Goal: Find specific page/section: Find specific page/section

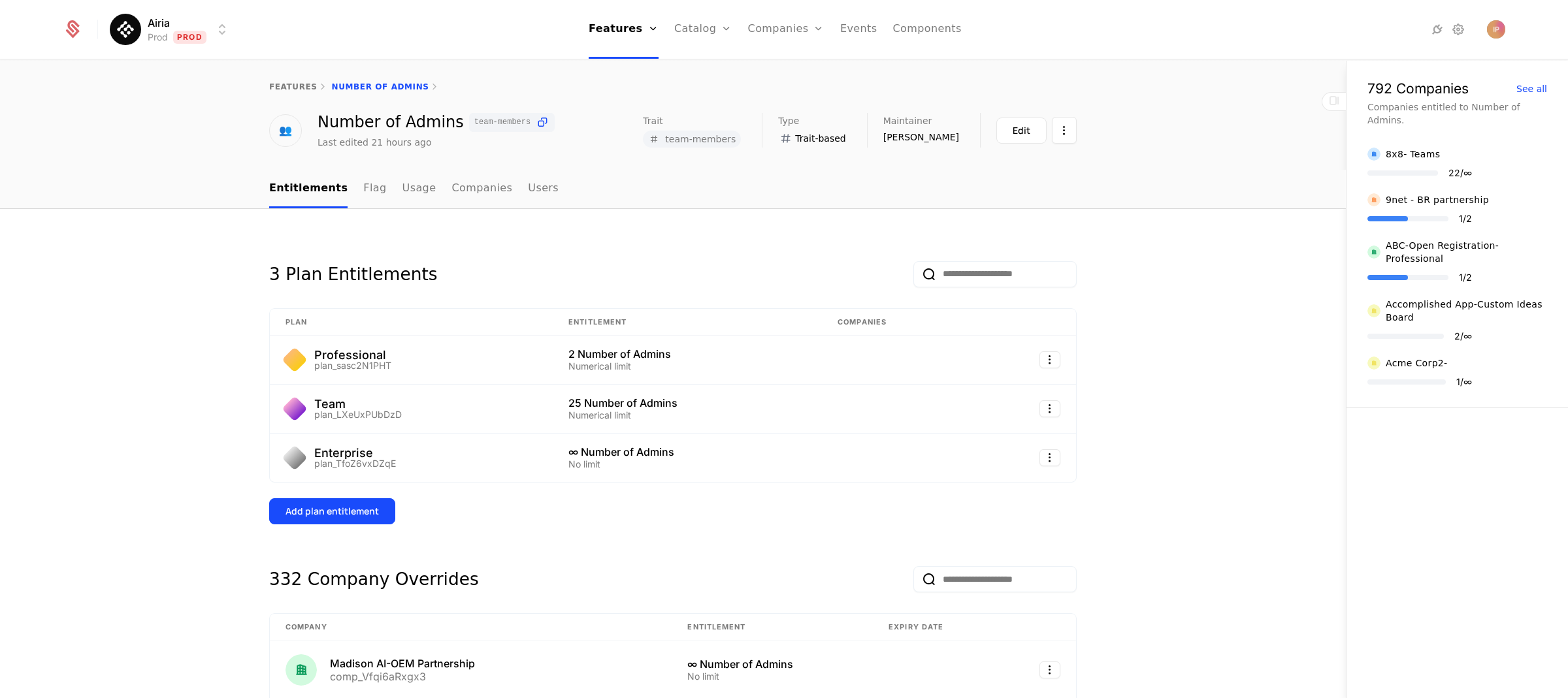
click at [218, 31] on html "Airia Prod Prod Features Features Flags Catalog Plans Add Ons Credits Configura…" at bounding box center [784, 349] width 1568 height 698
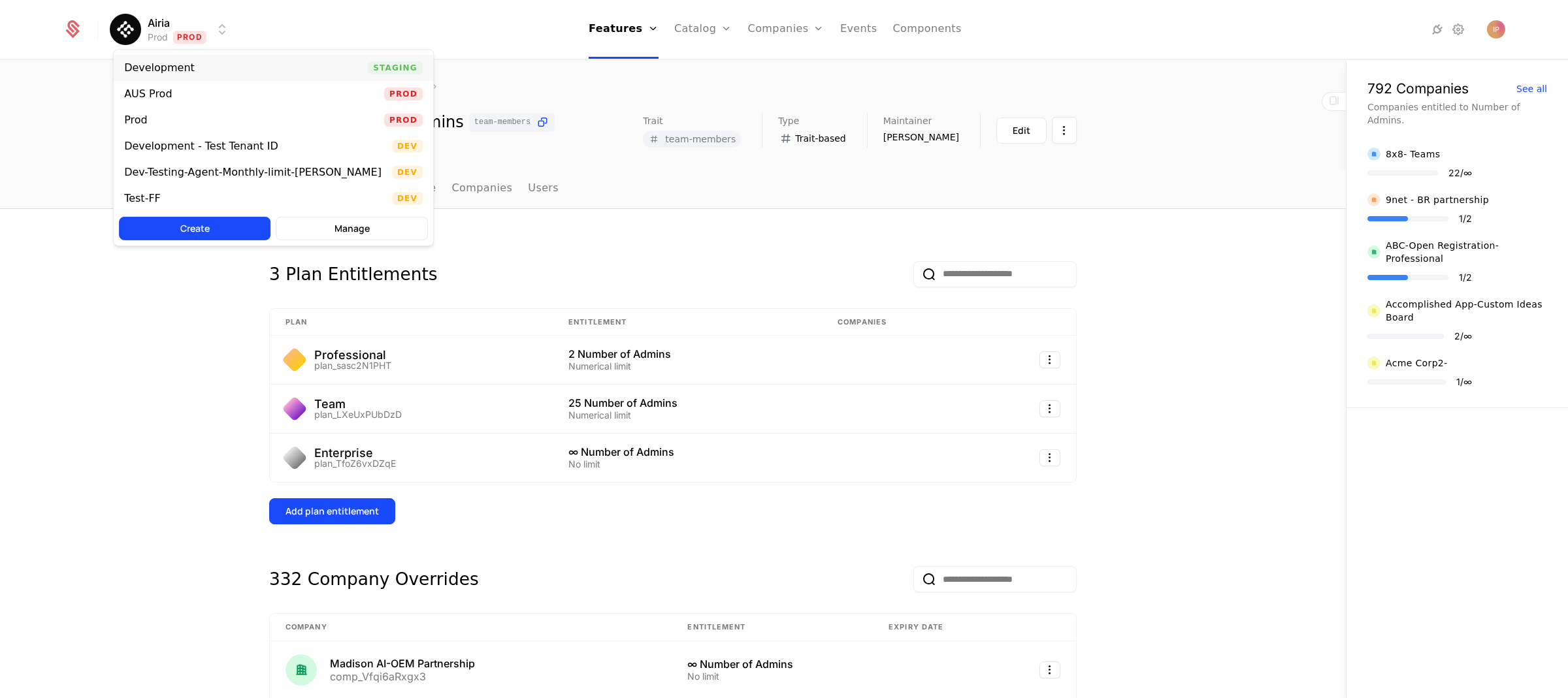
click at [224, 69] on div "Development Staging" at bounding box center [274, 68] width 320 height 26
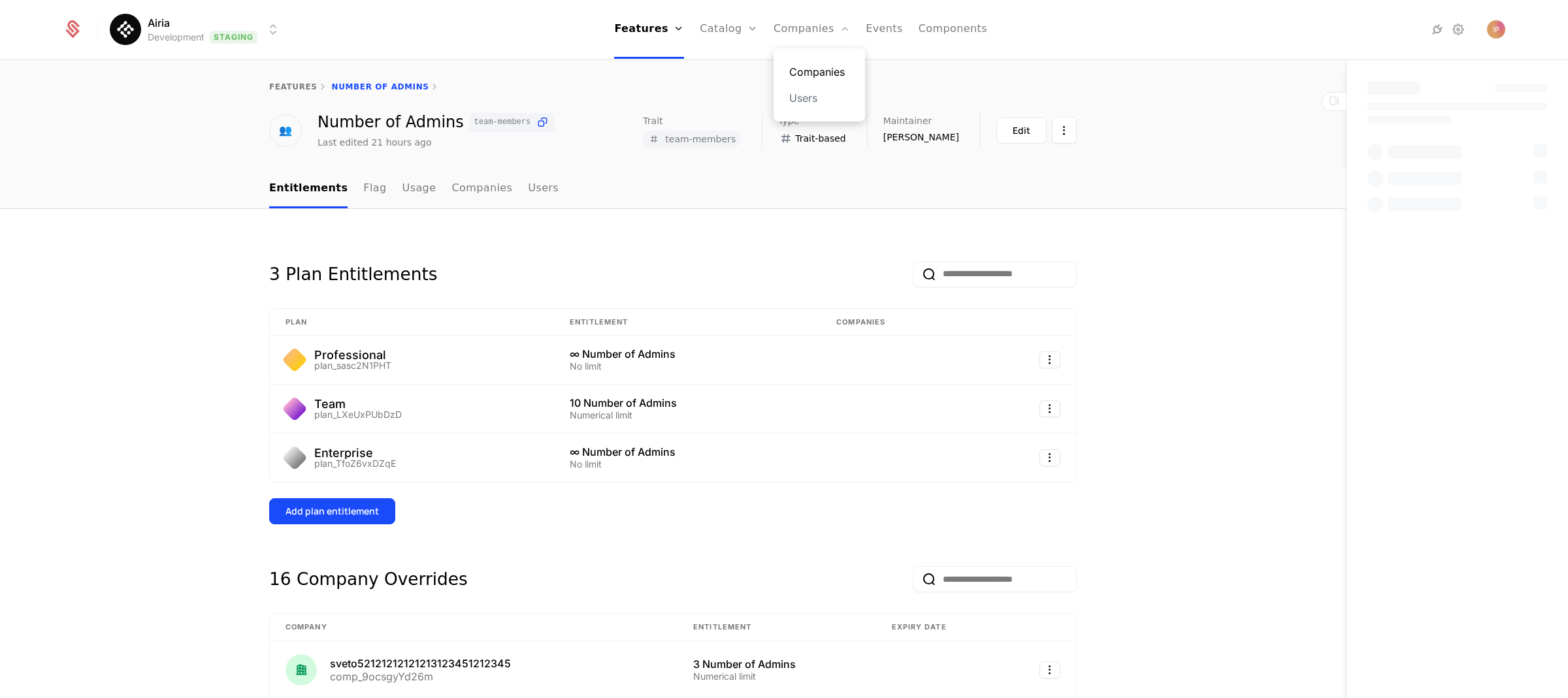
click at [826, 67] on link "Companies" at bounding box center [819, 71] width 60 height 16
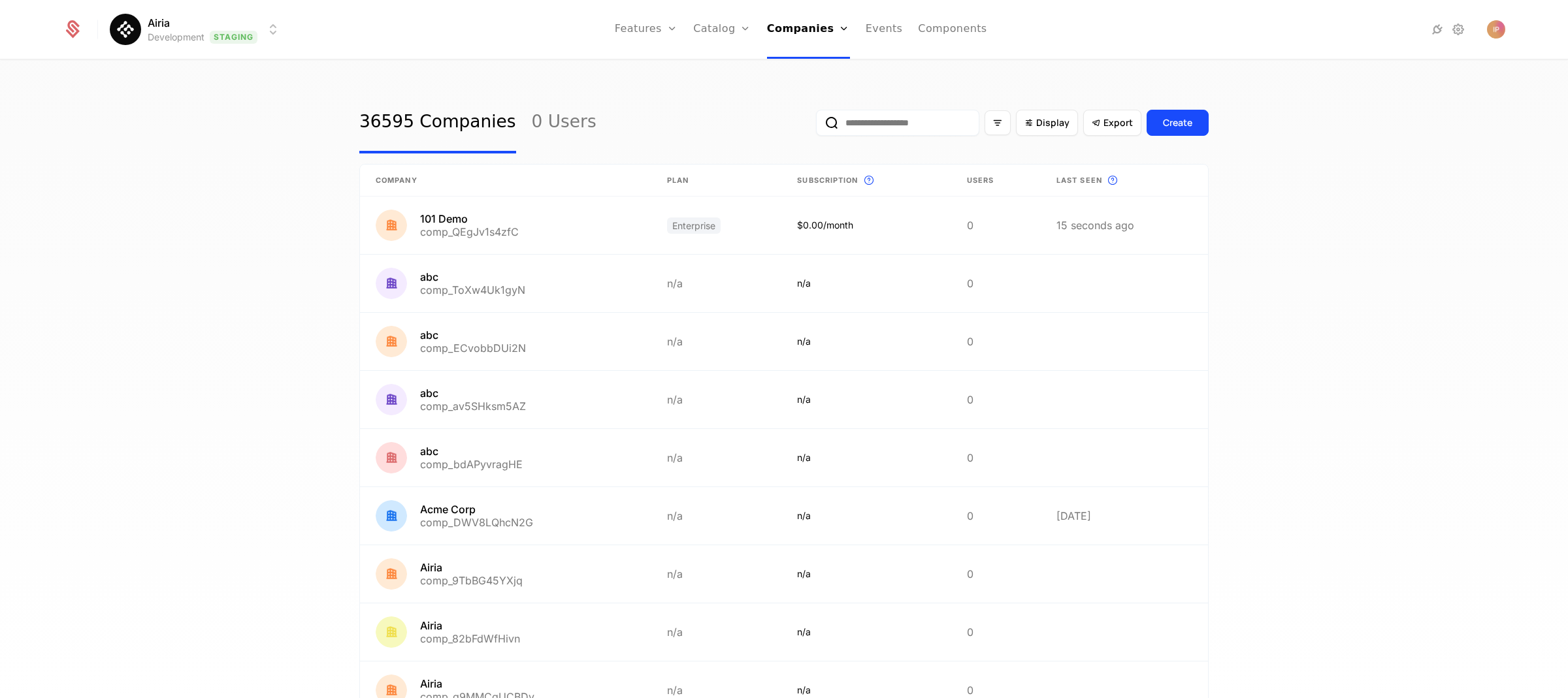
click at [877, 123] on input "email" at bounding box center [898, 123] width 164 height 26
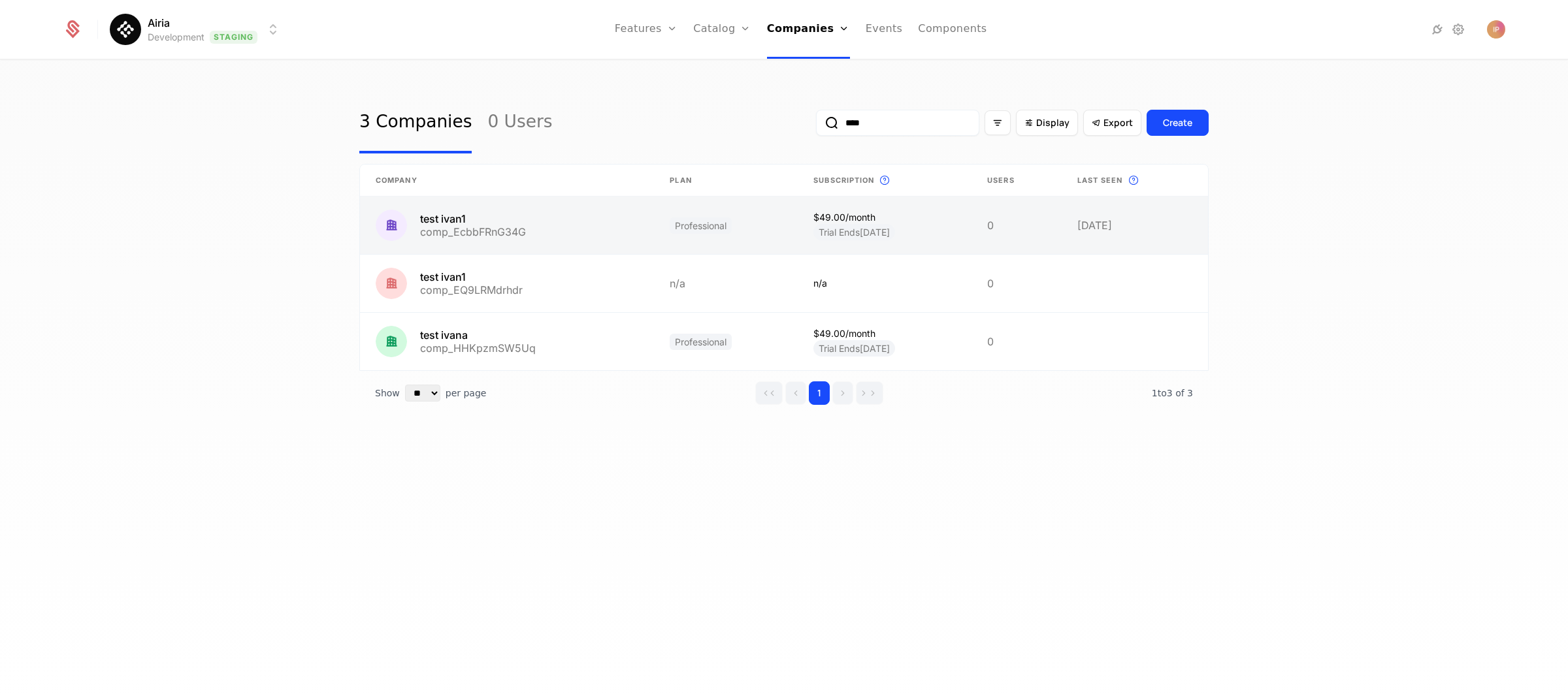
type input "****"
click at [540, 229] on link at bounding box center [508, 226] width 294 height 58
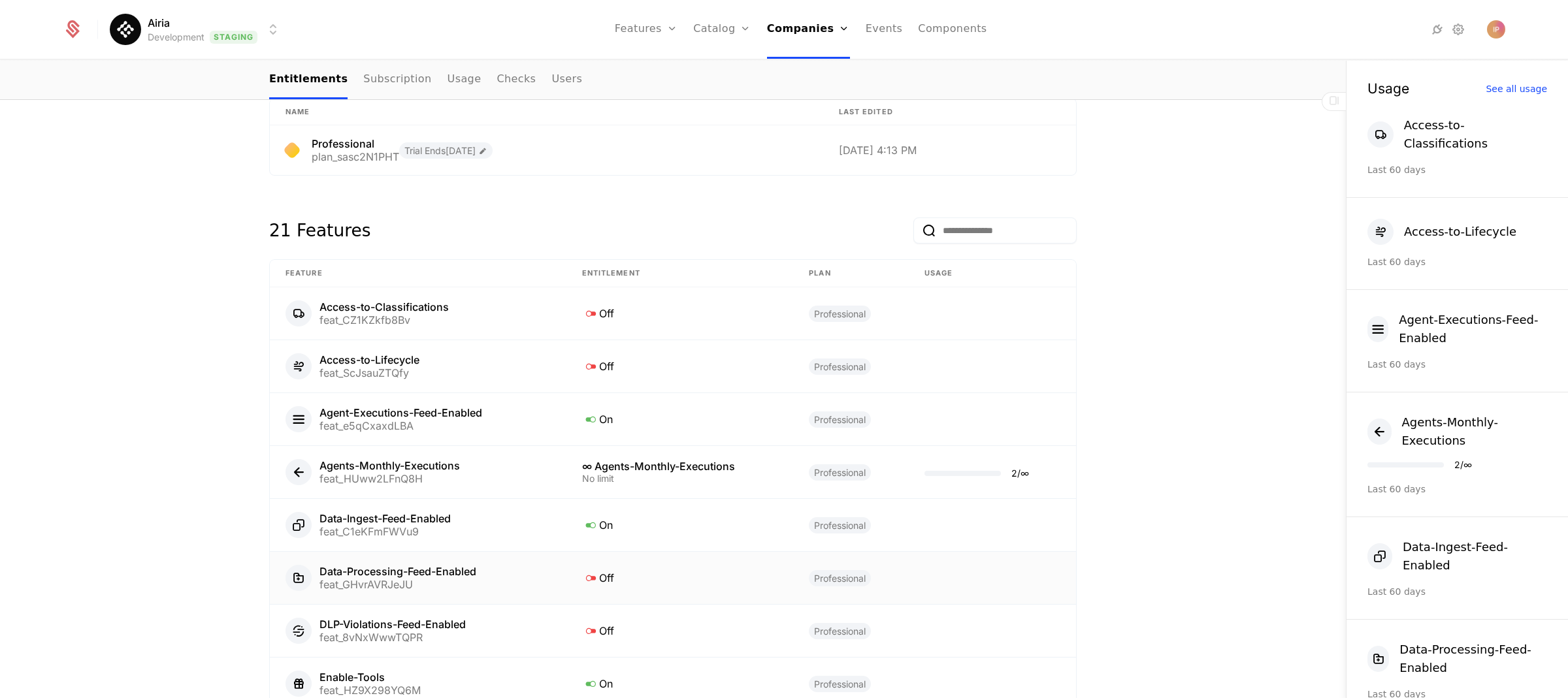
scroll to position [757, 0]
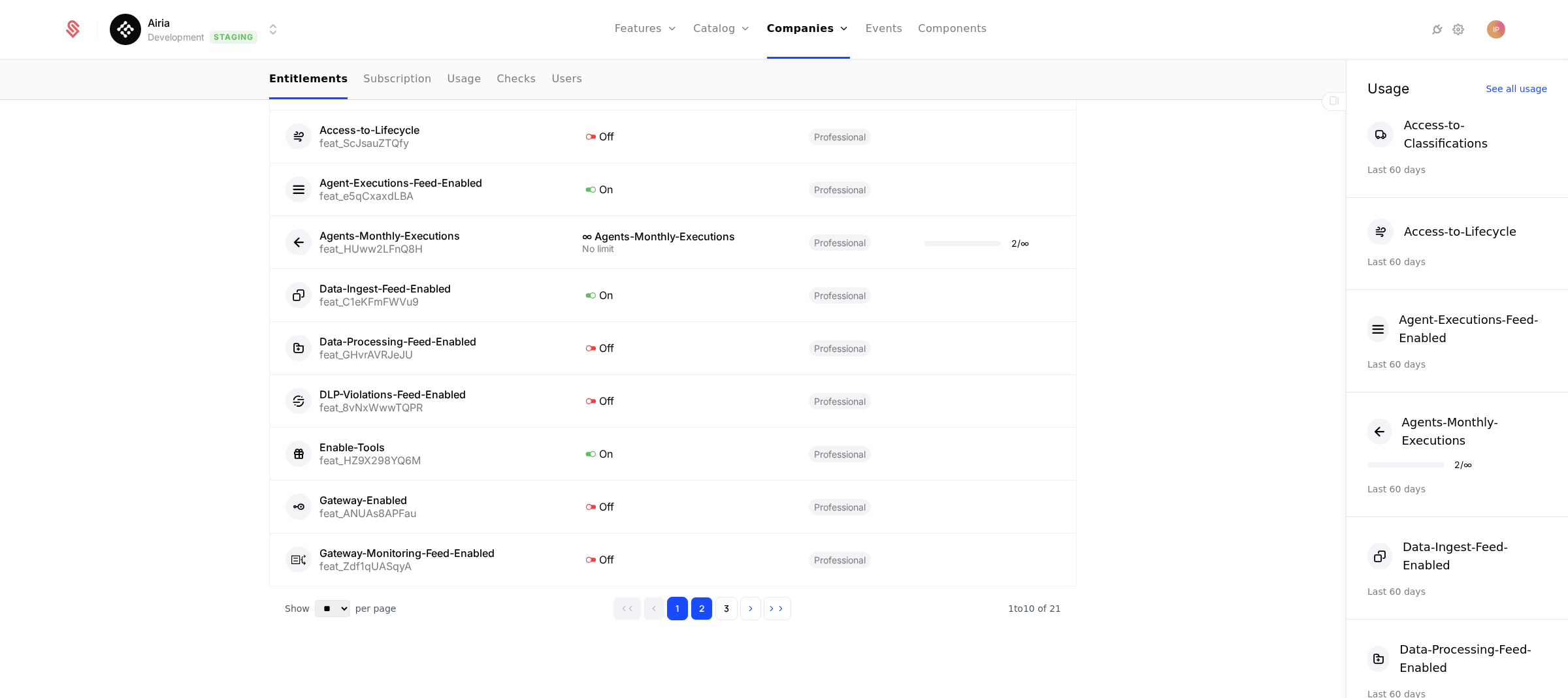
click at [701, 606] on button "2" at bounding box center [702, 609] width 22 height 23
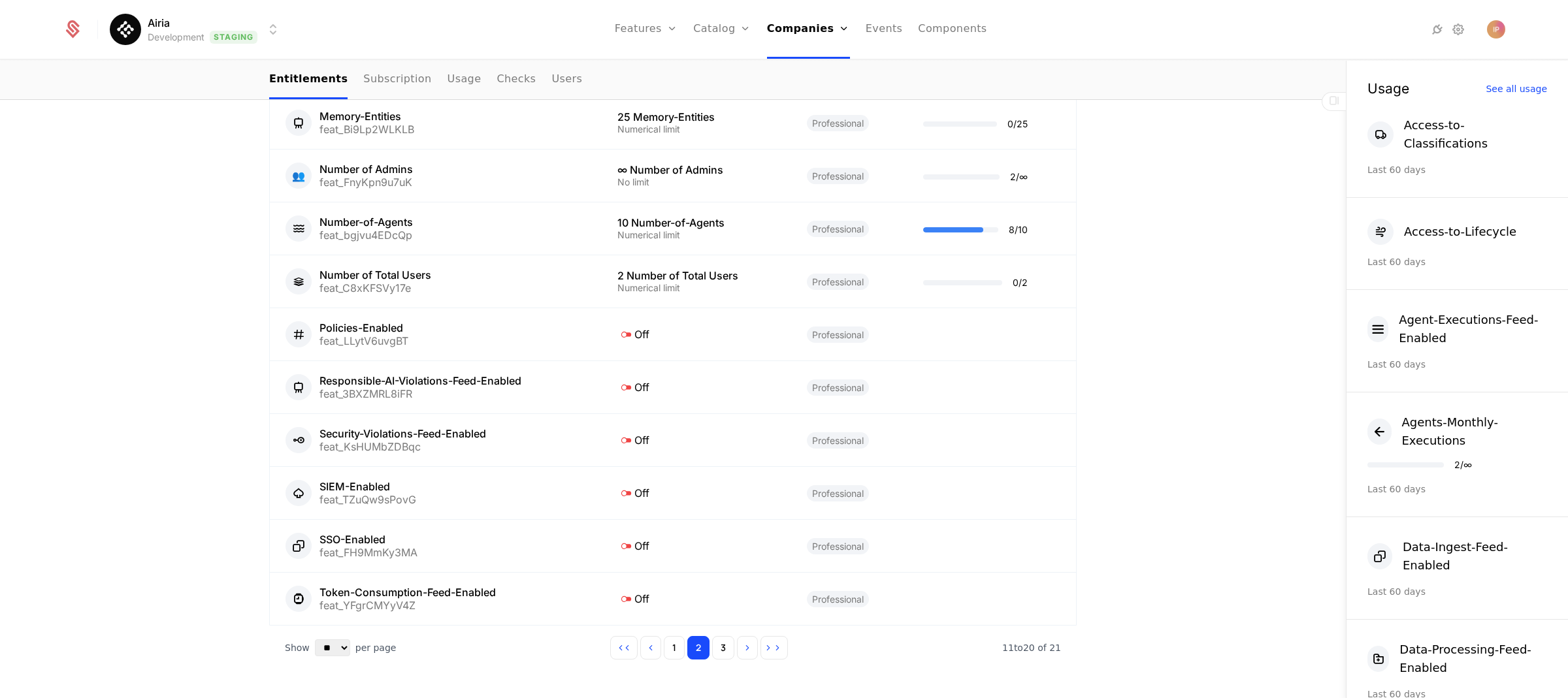
scroll to position [757, 0]
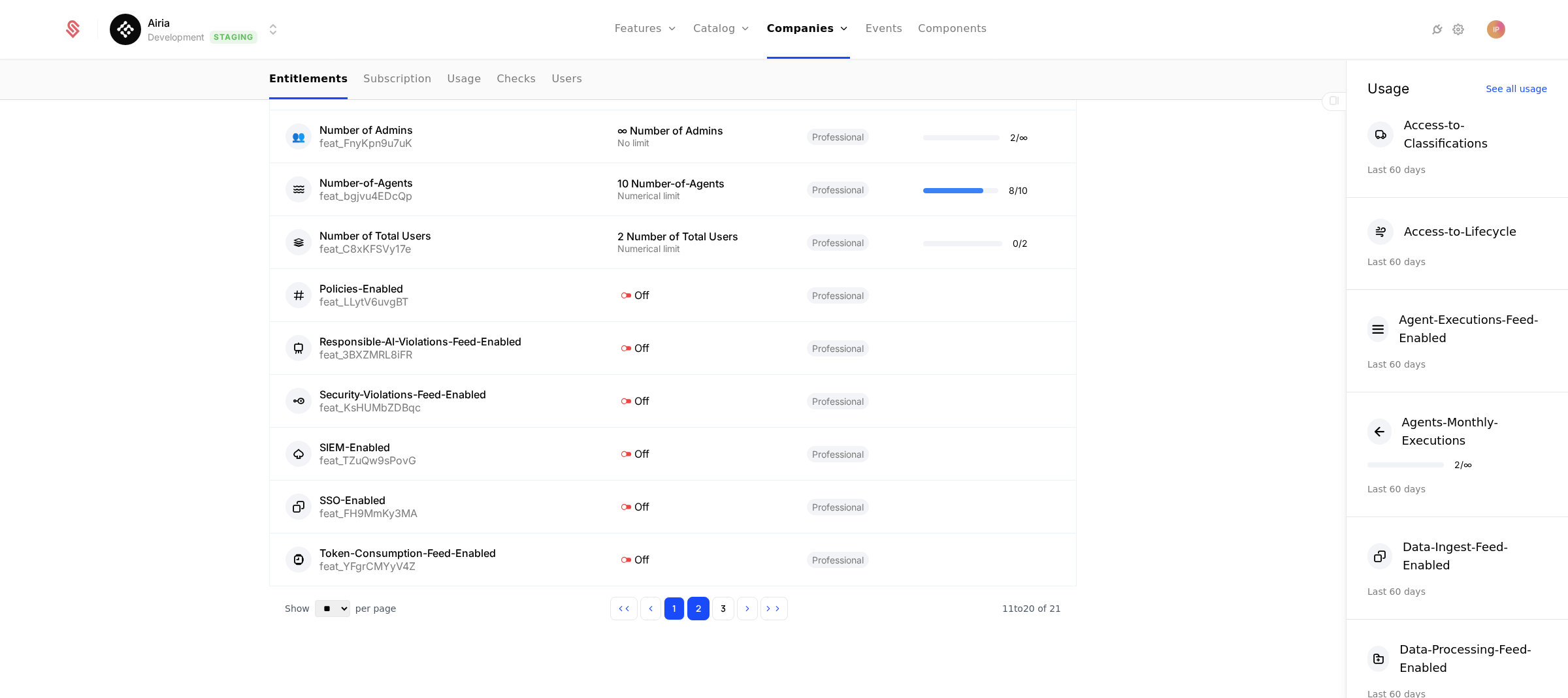
click at [664, 601] on button "1" at bounding box center [674, 609] width 21 height 23
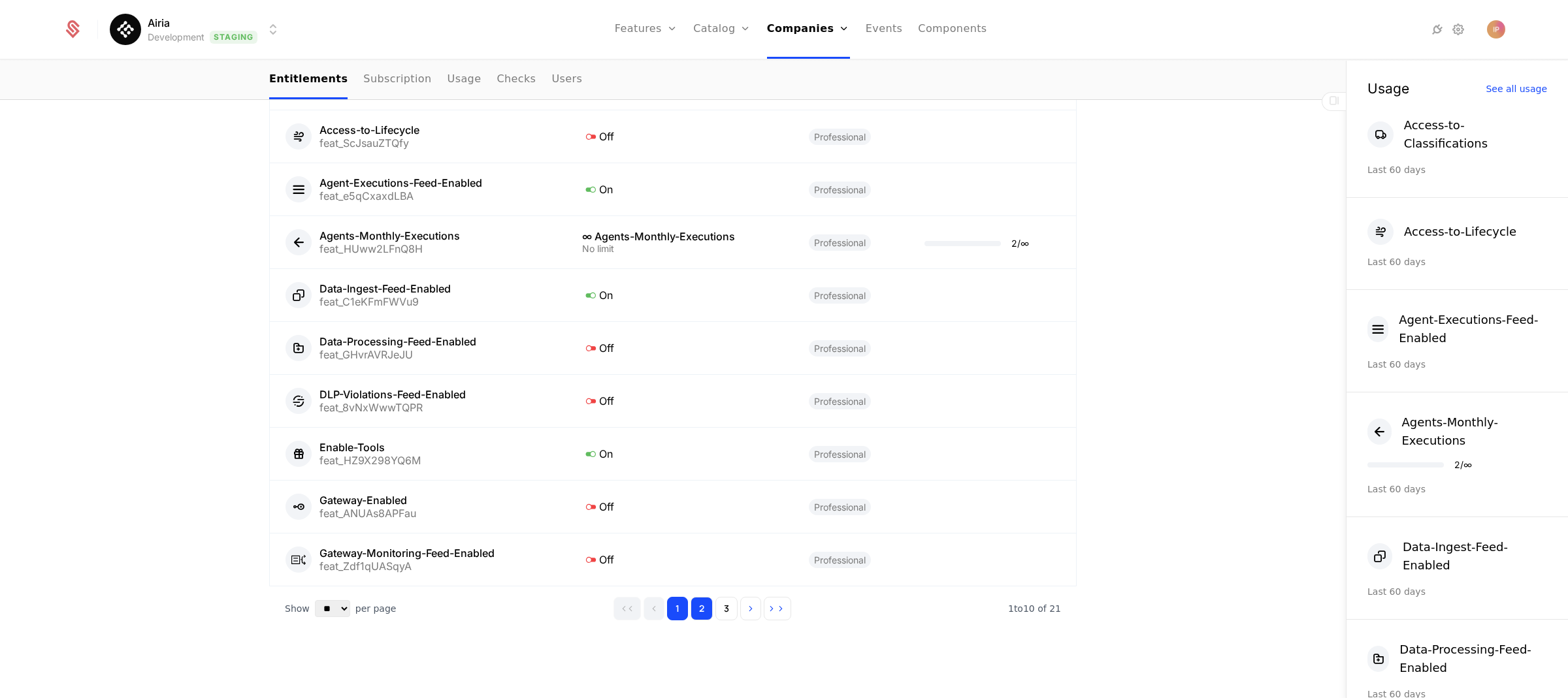
click at [703, 604] on button "2" at bounding box center [702, 609] width 22 height 23
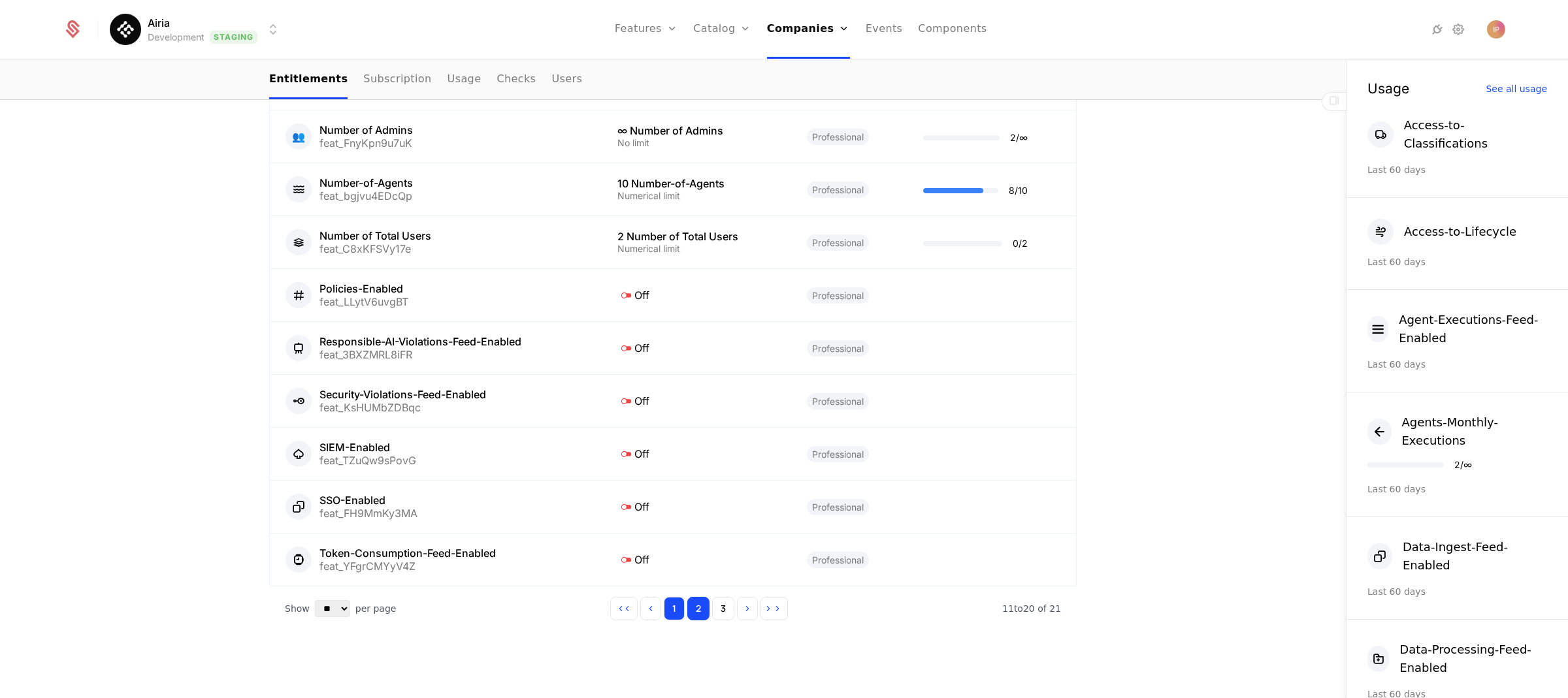
click at [673, 610] on button "1" at bounding box center [674, 609] width 21 height 23
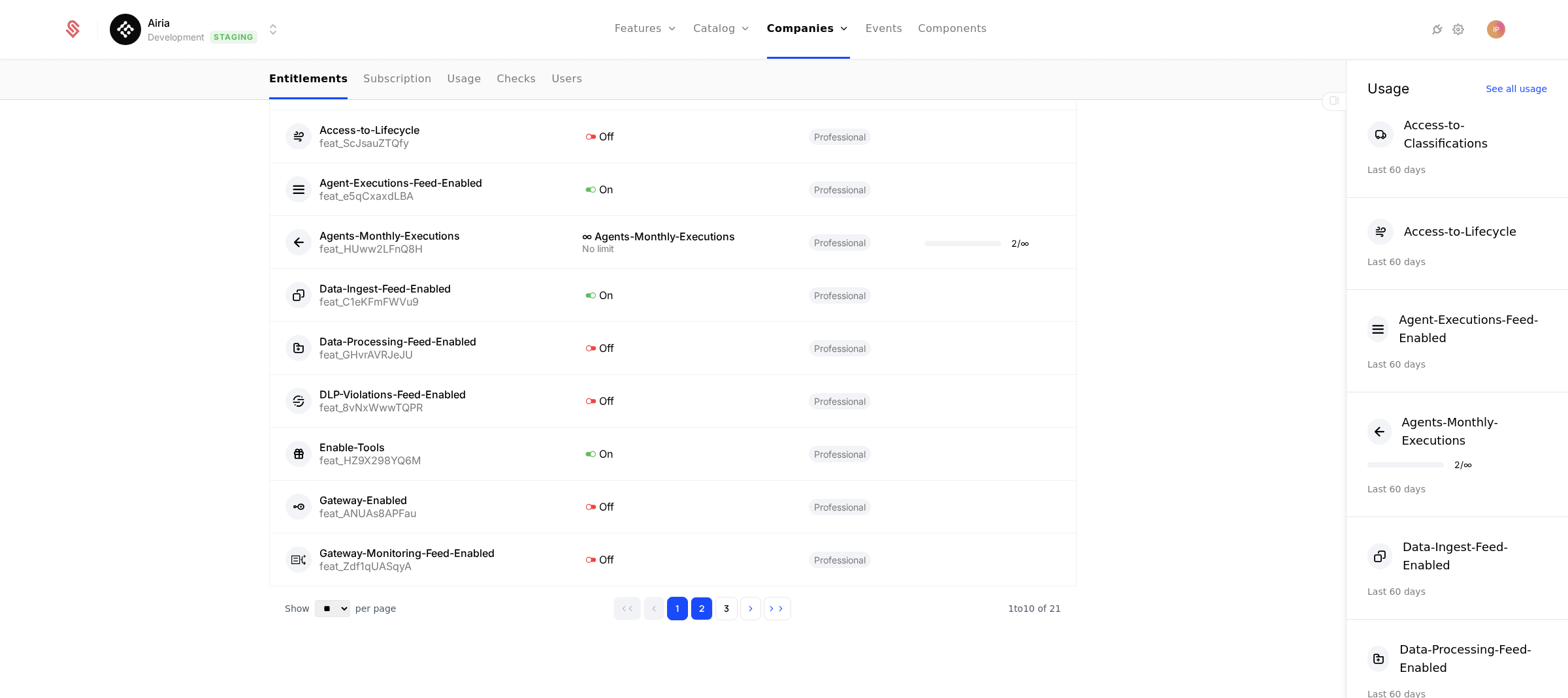
click at [698, 609] on button "2" at bounding box center [702, 609] width 22 height 23
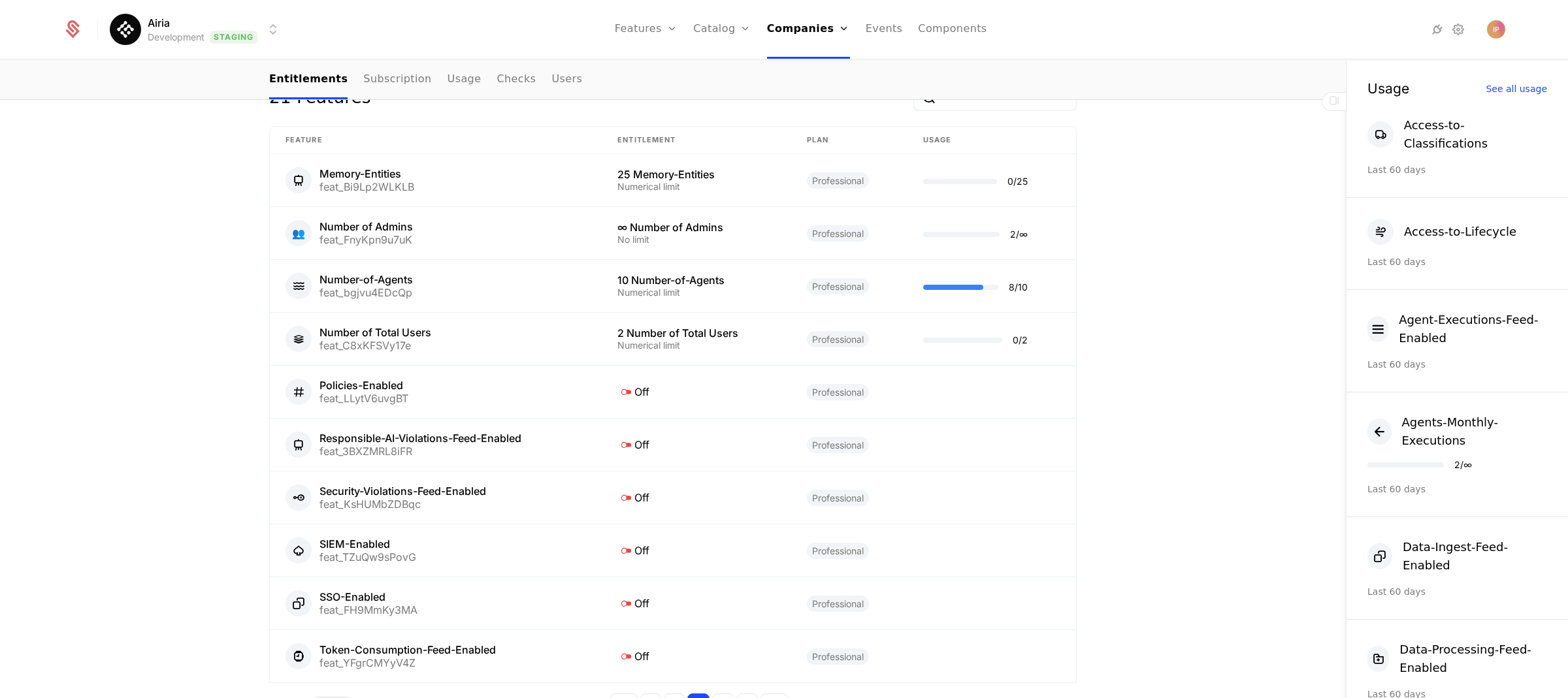
scroll to position [659, 0]
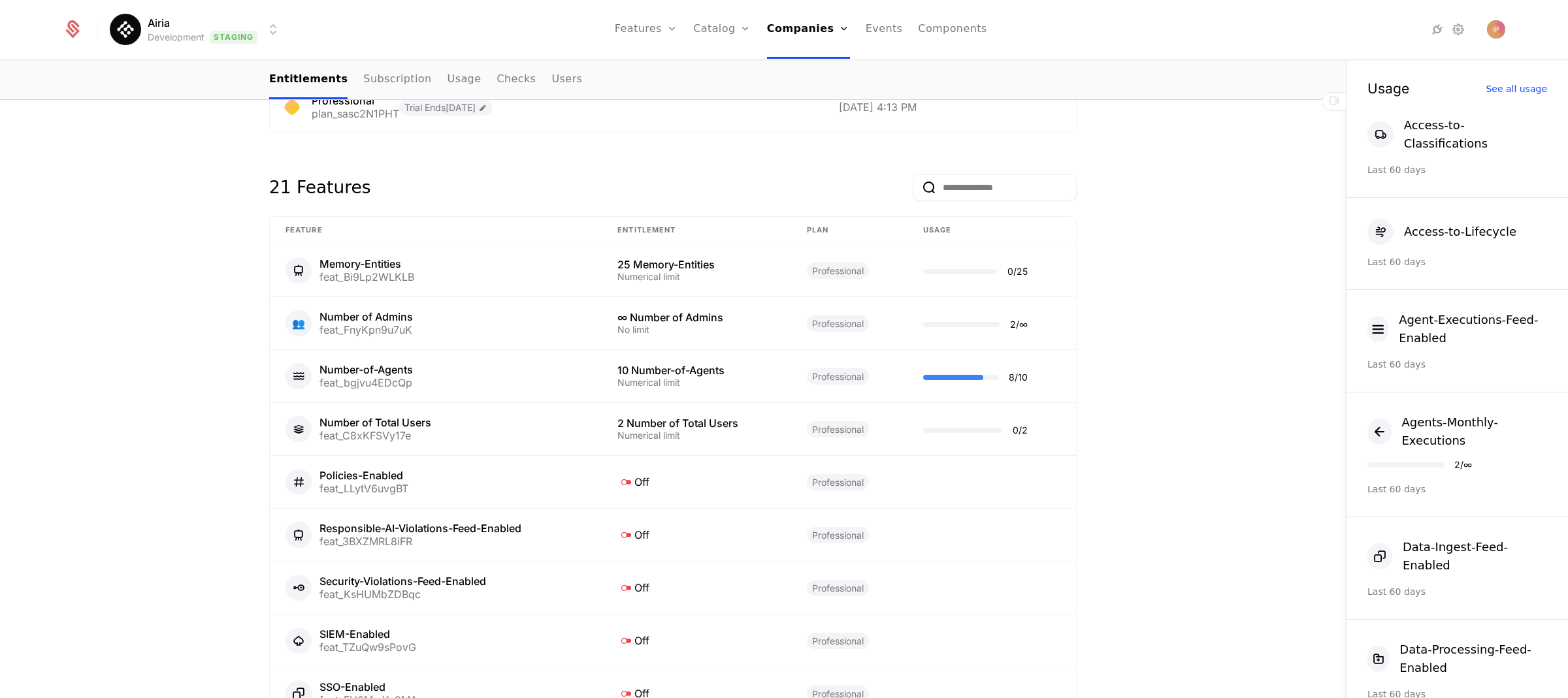
scroll to position [601, 0]
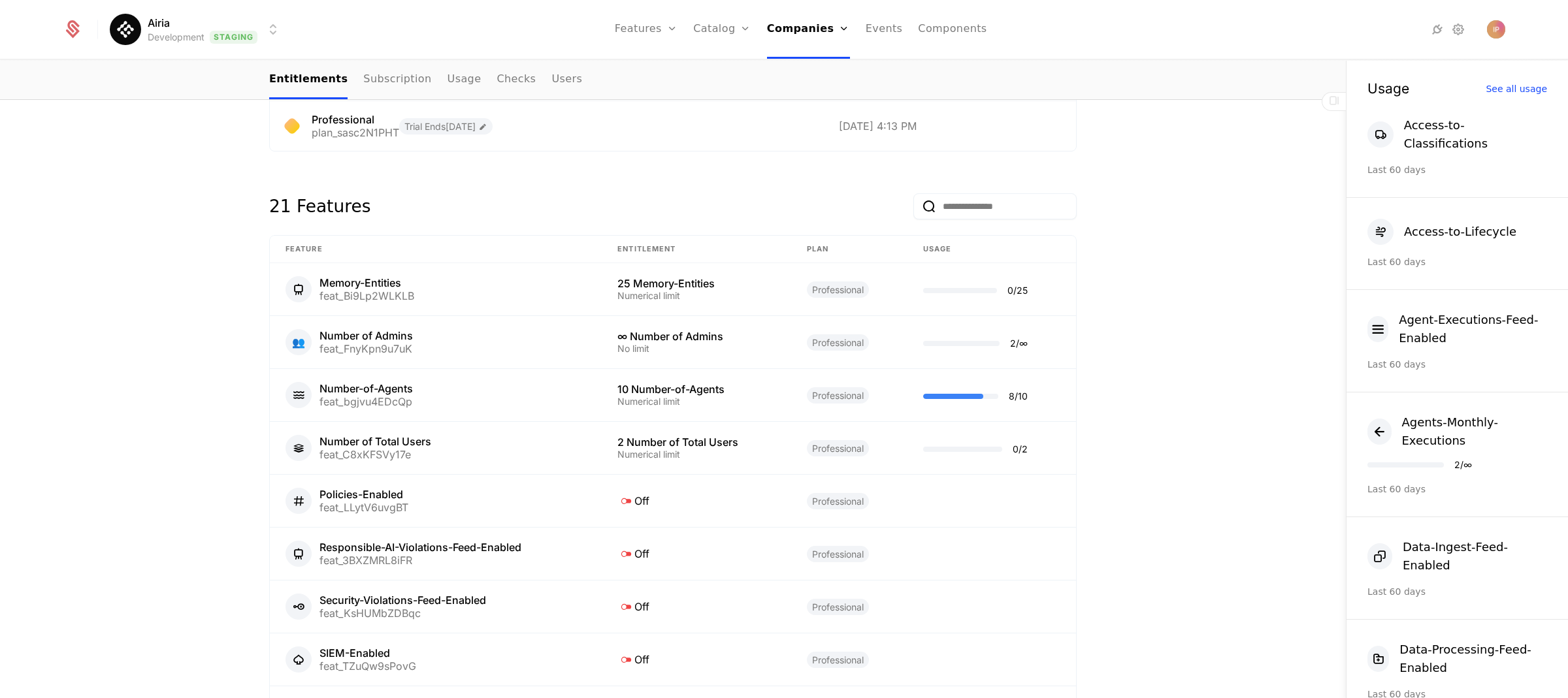
scroll to position [567, 0]
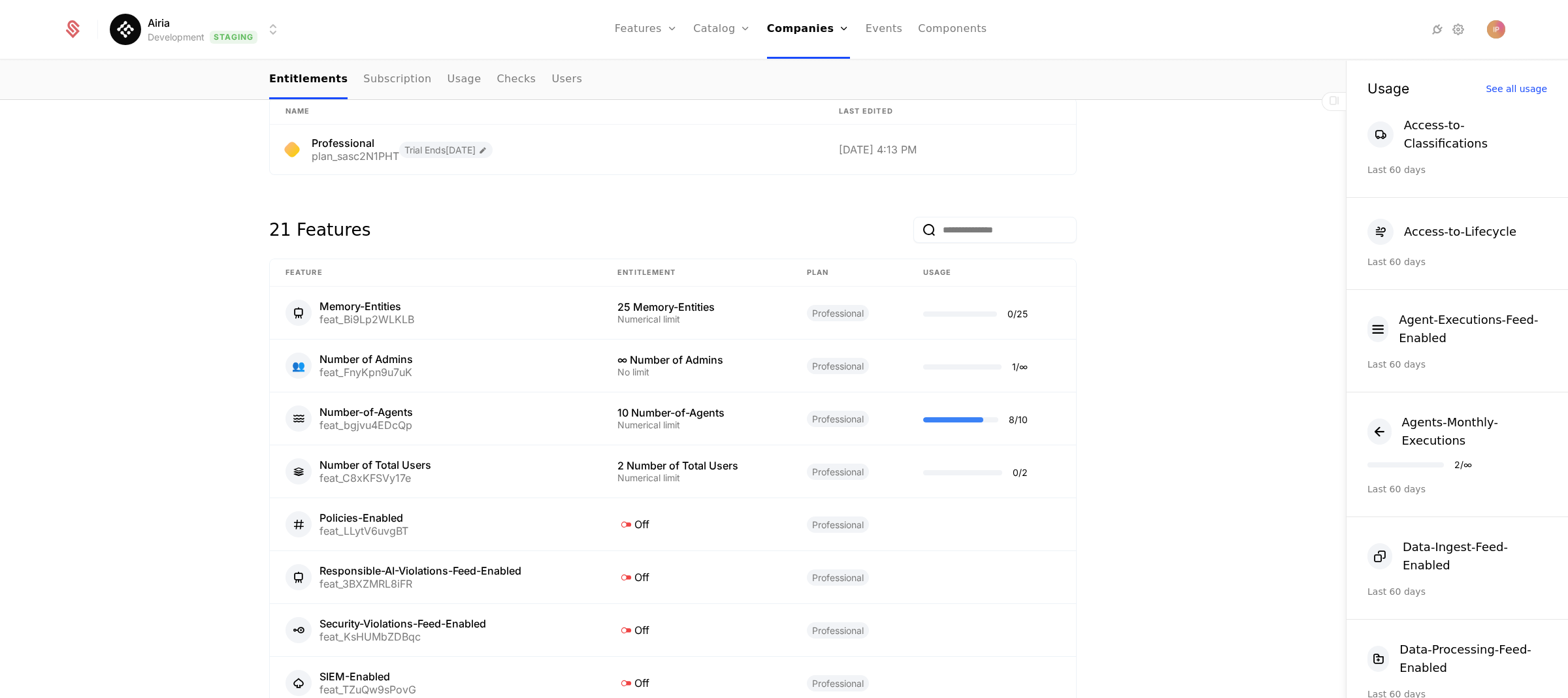
scroll to position [529, 0]
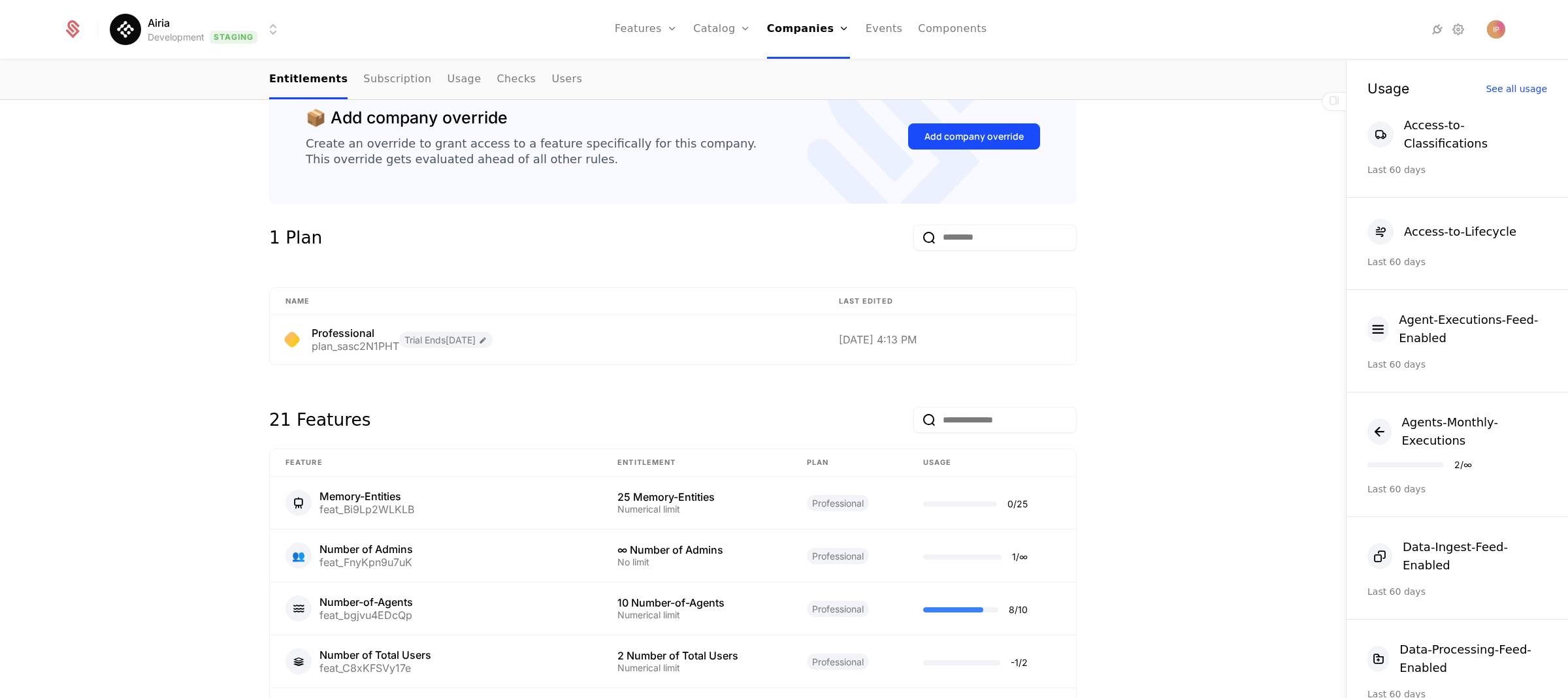
scroll to position [568, 0]
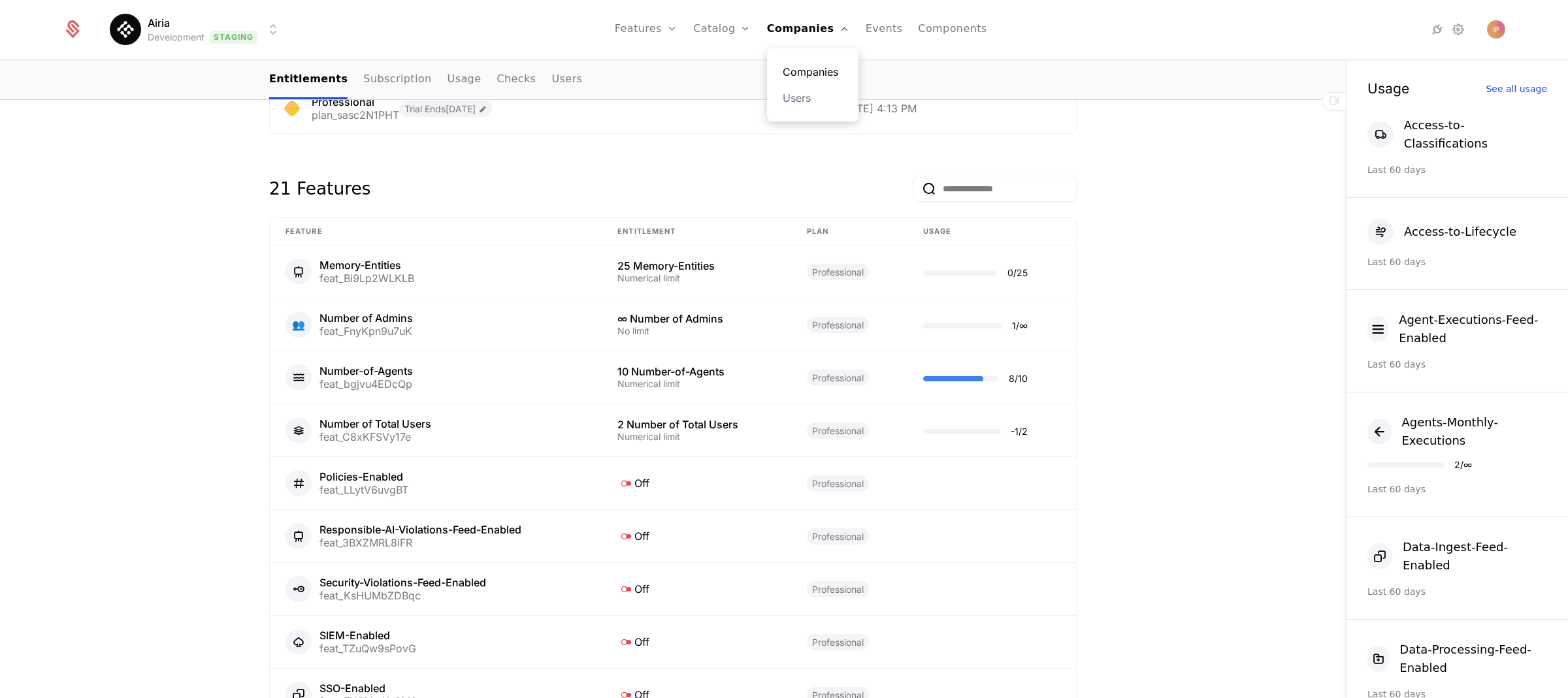
click at [822, 74] on link "Companies" at bounding box center [813, 71] width 60 height 16
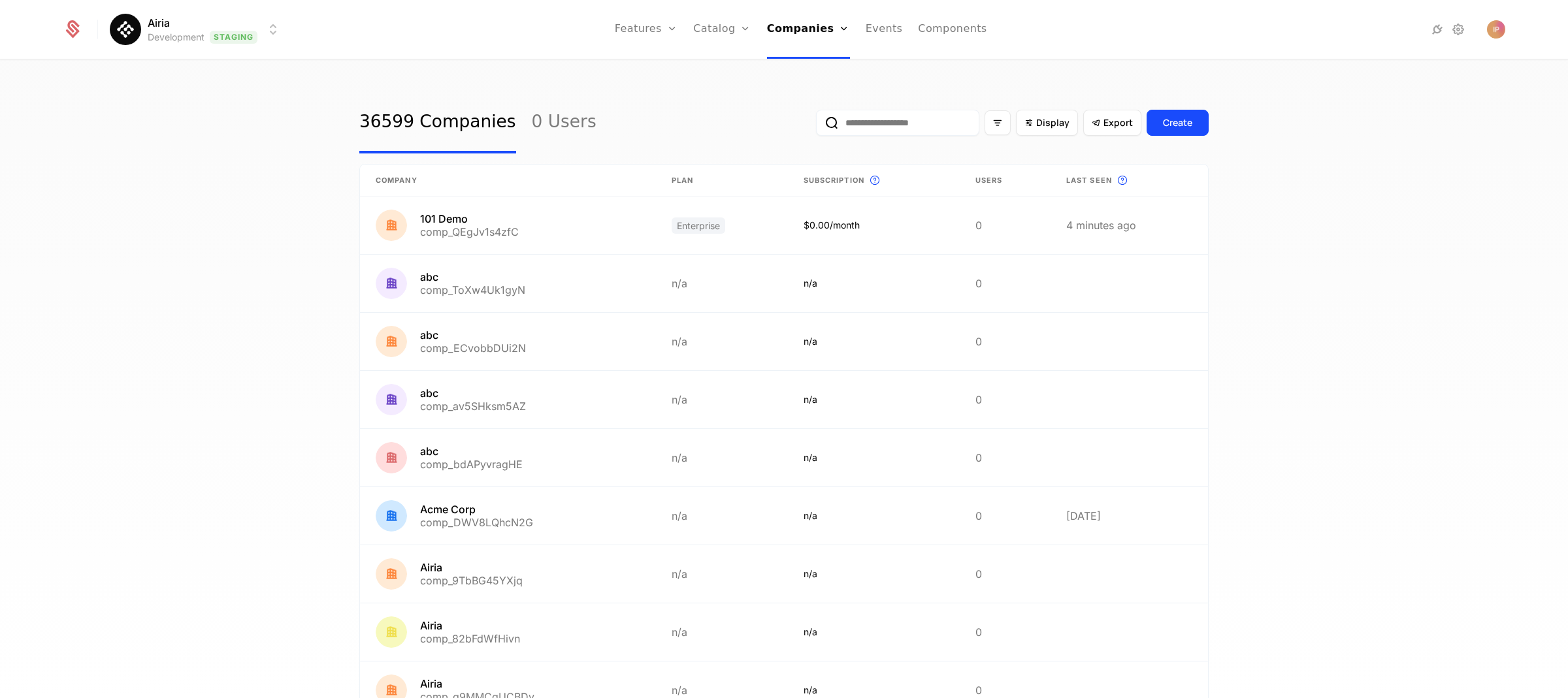
click at [860, 128] on input "email" at bounding box center [898, 123] width 164 height 26
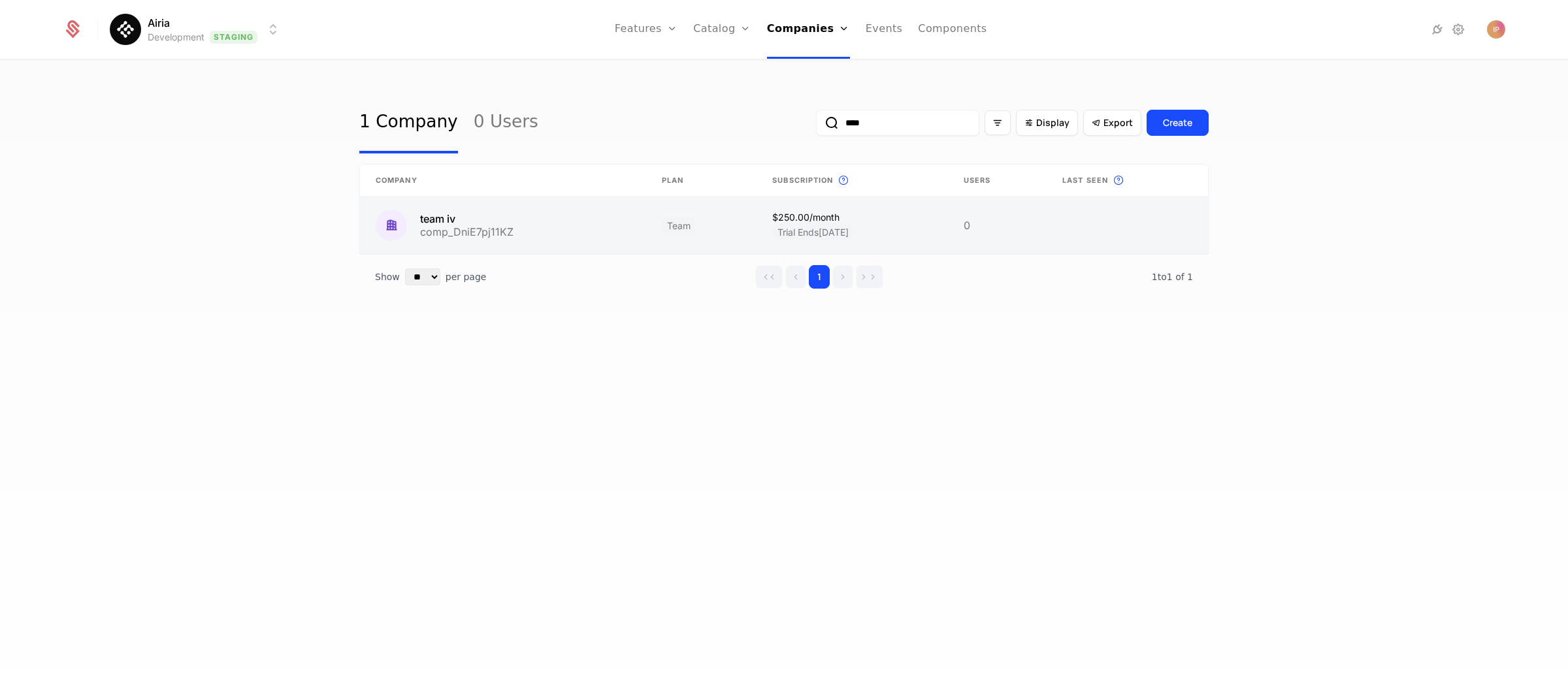
type input "****"
click at [510, 232] on link at bounding box center [503, 226] width 286 height 58
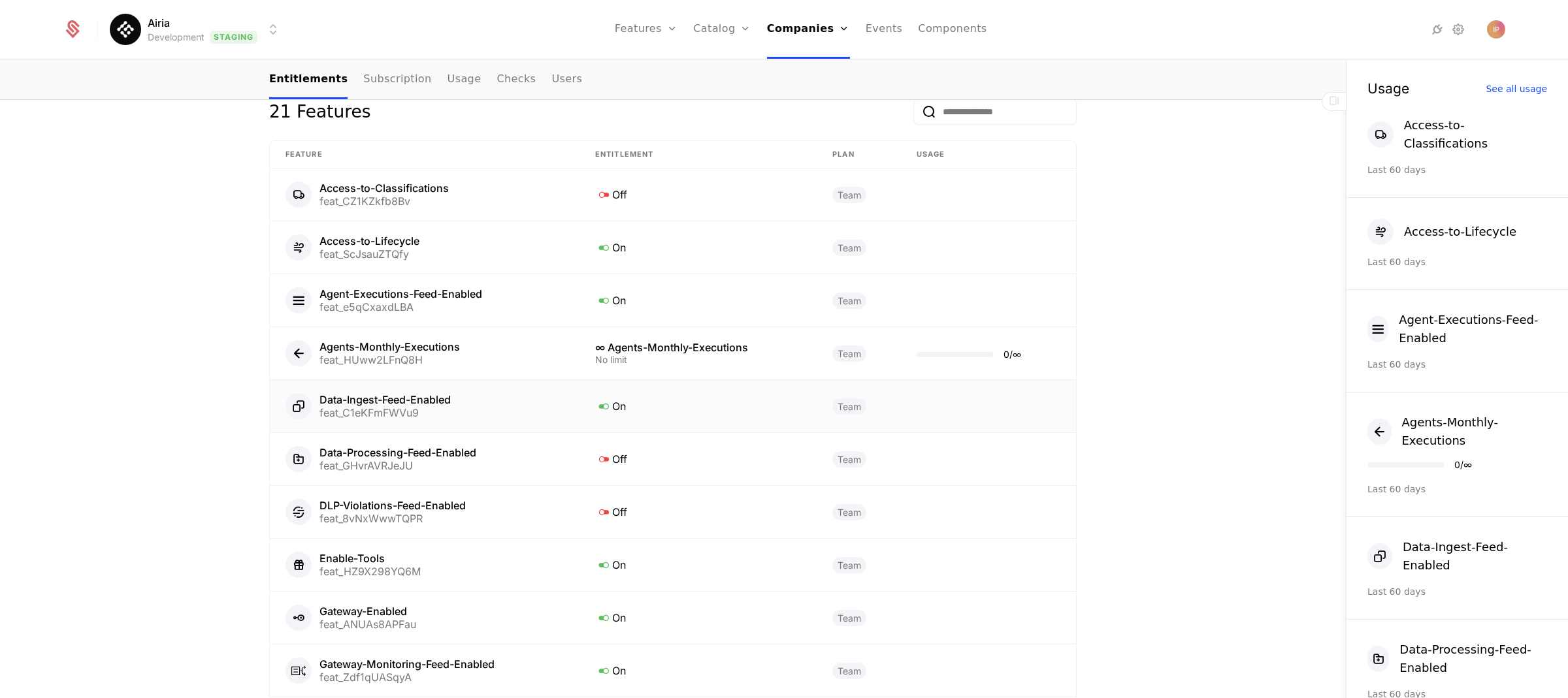
scroll to position [757, 0]
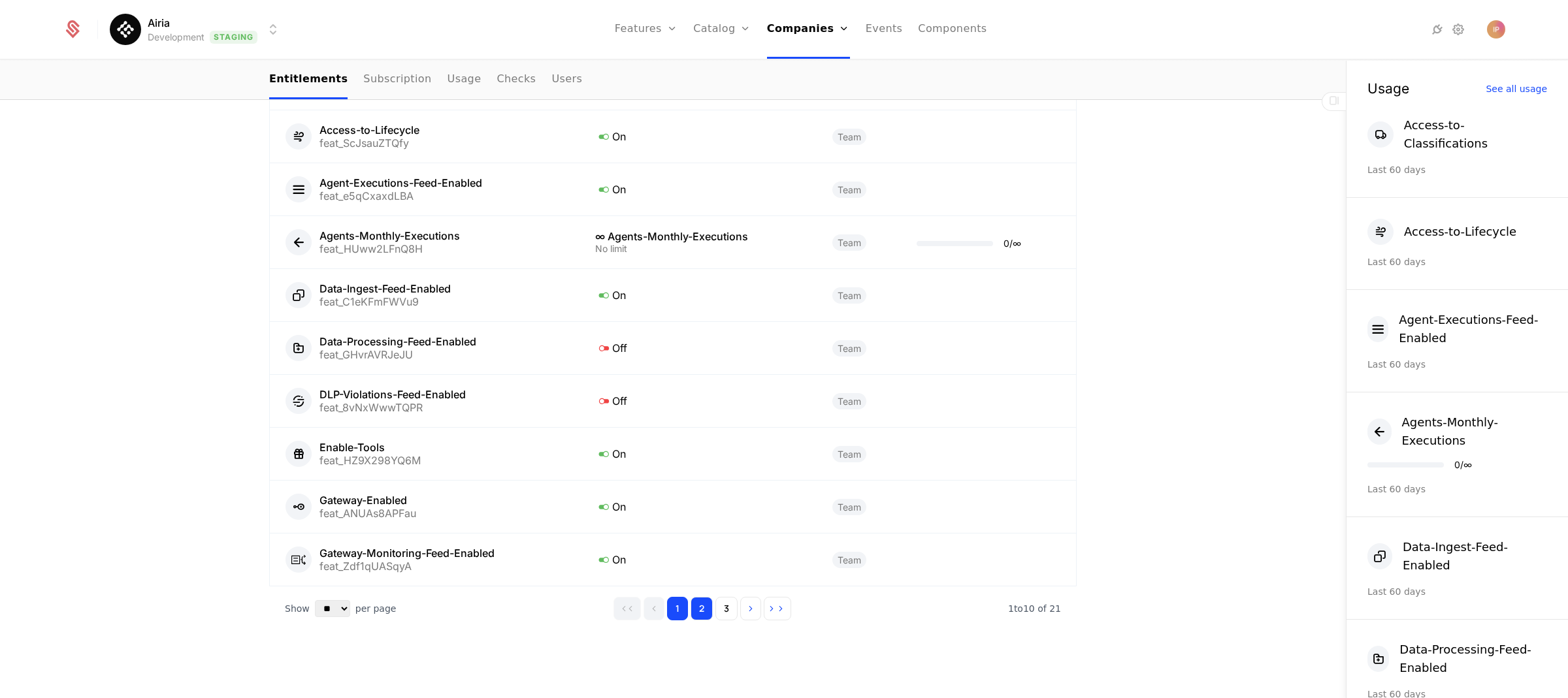
click at [701, 601] on button "2" at bounding box center [702, 609] width 22 height 23
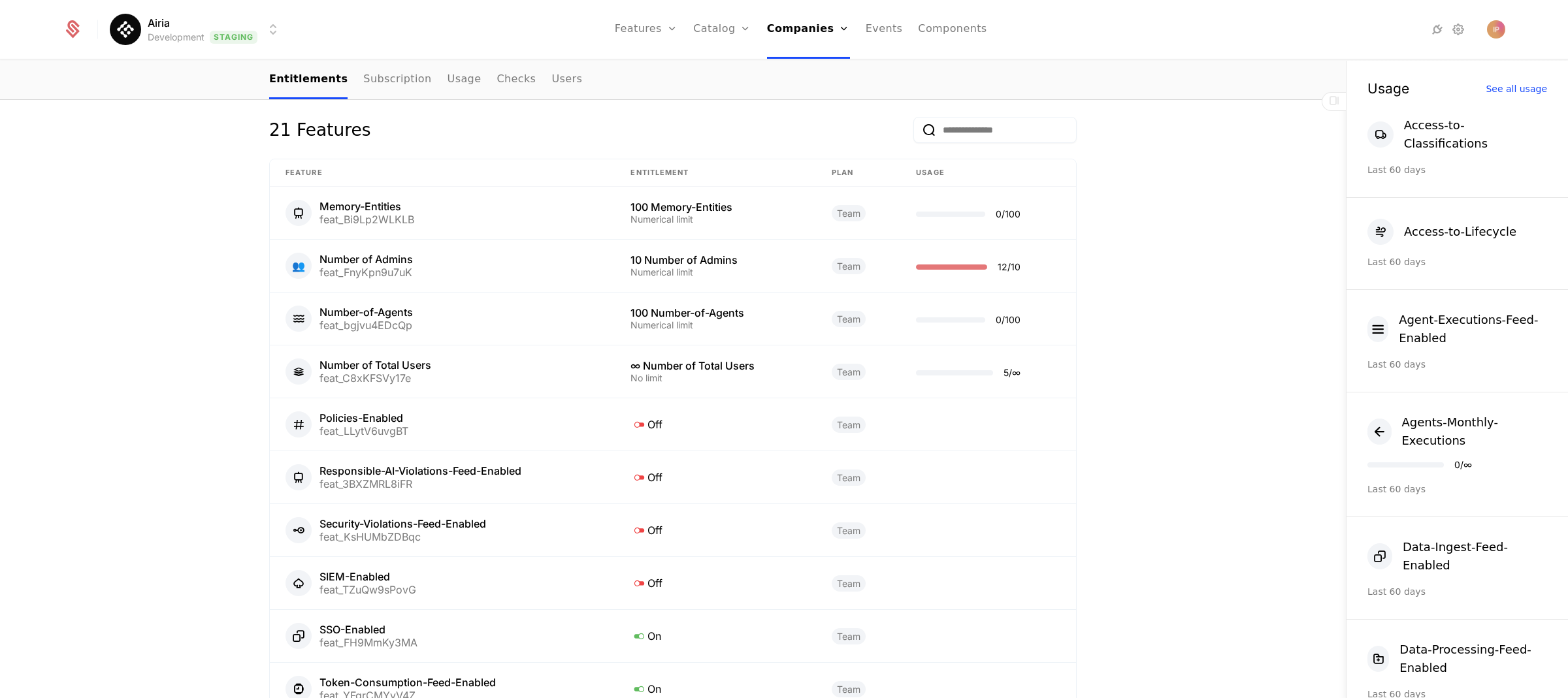
scroll to position [627, 0]
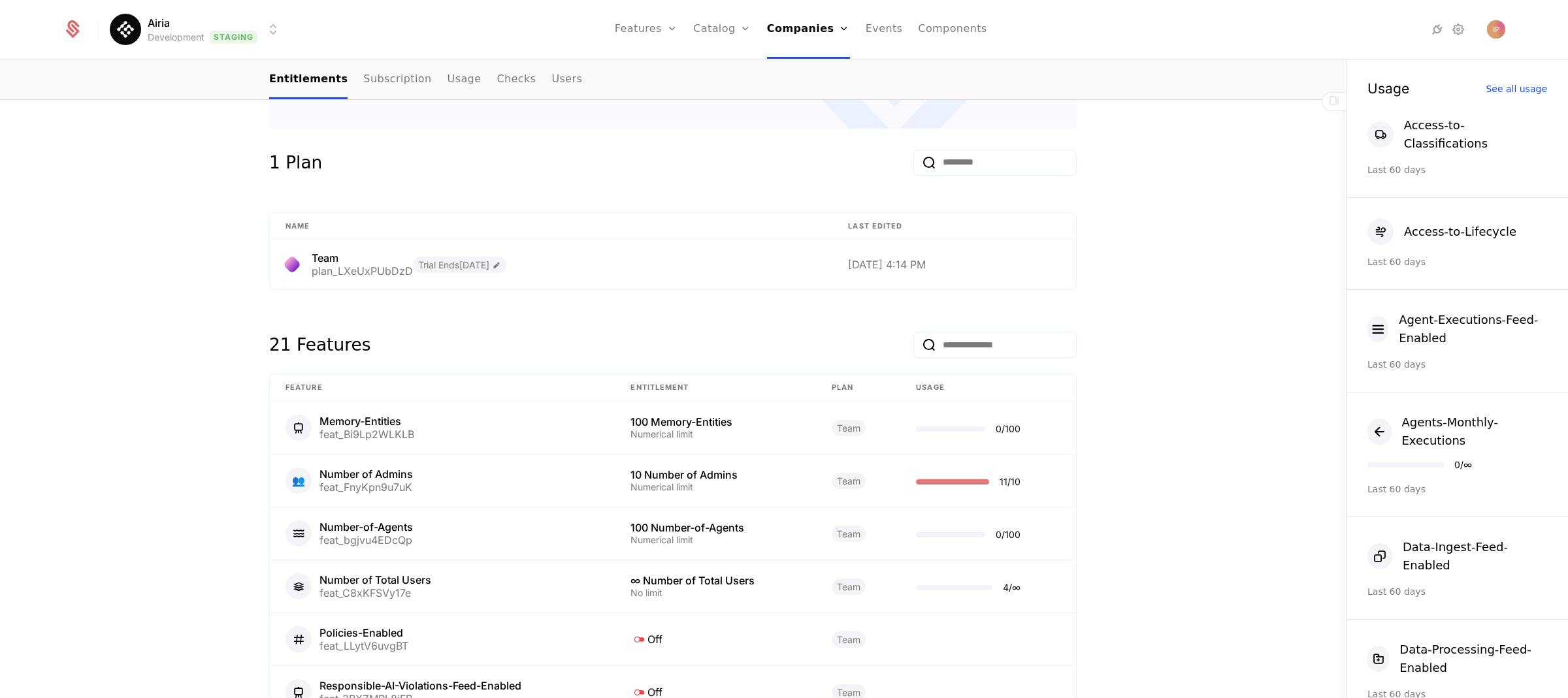
scroll to position [565, 0]
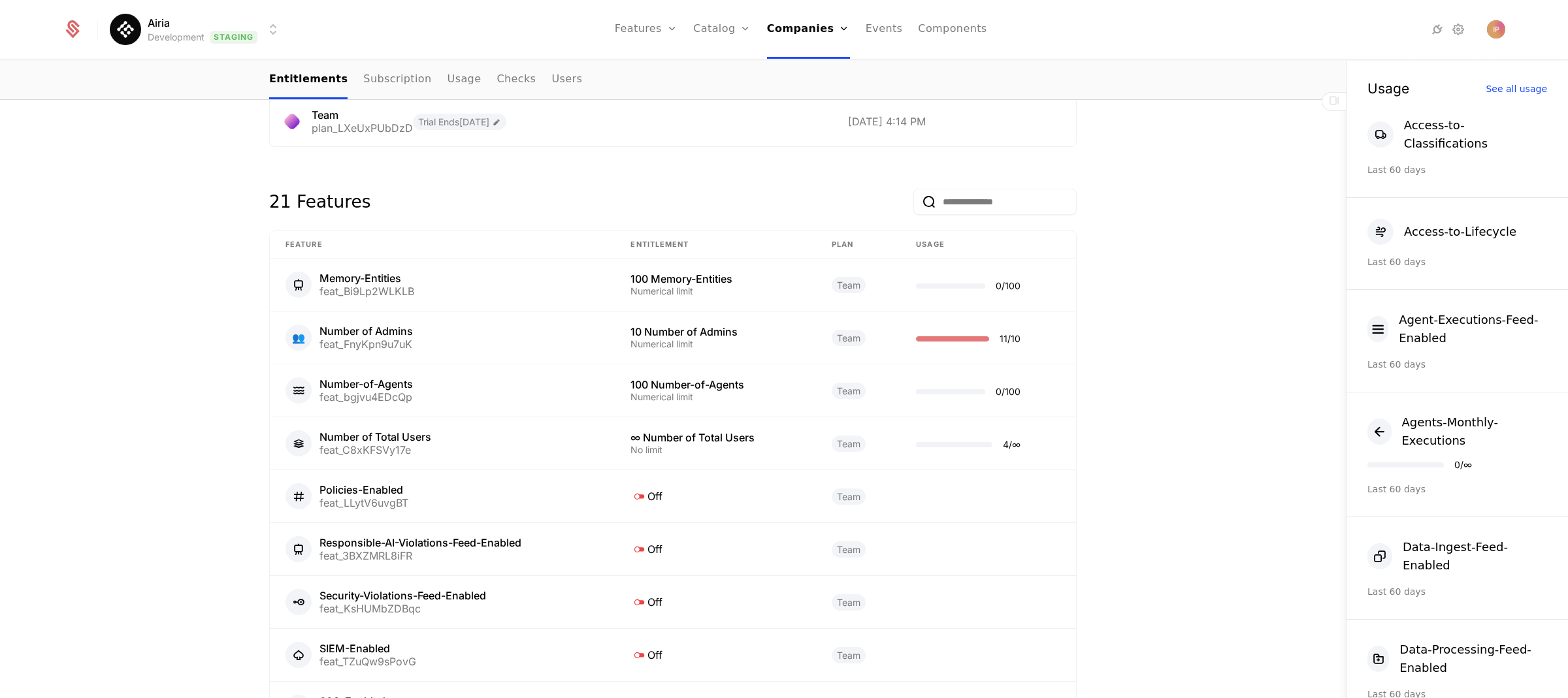
scroll to position [757, 0]
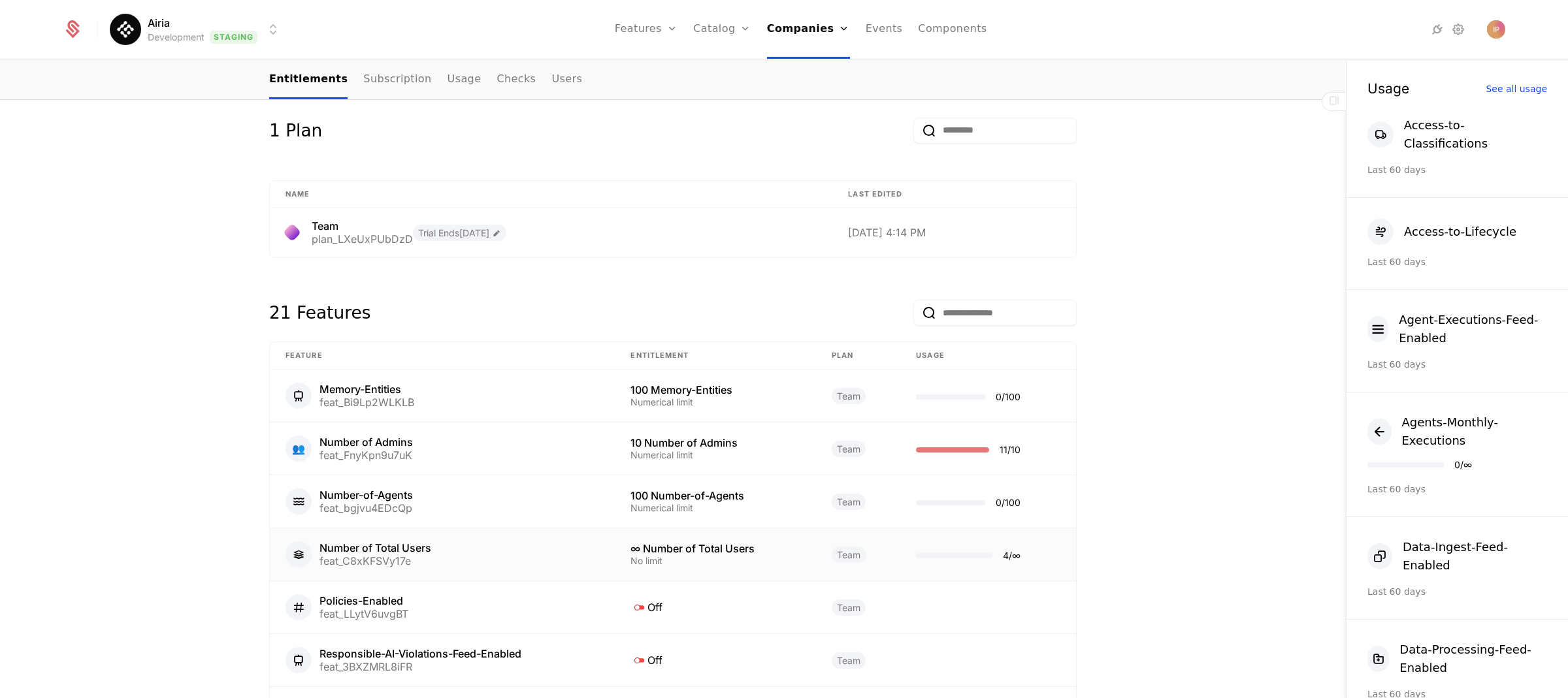
scroll to position [570, 0]
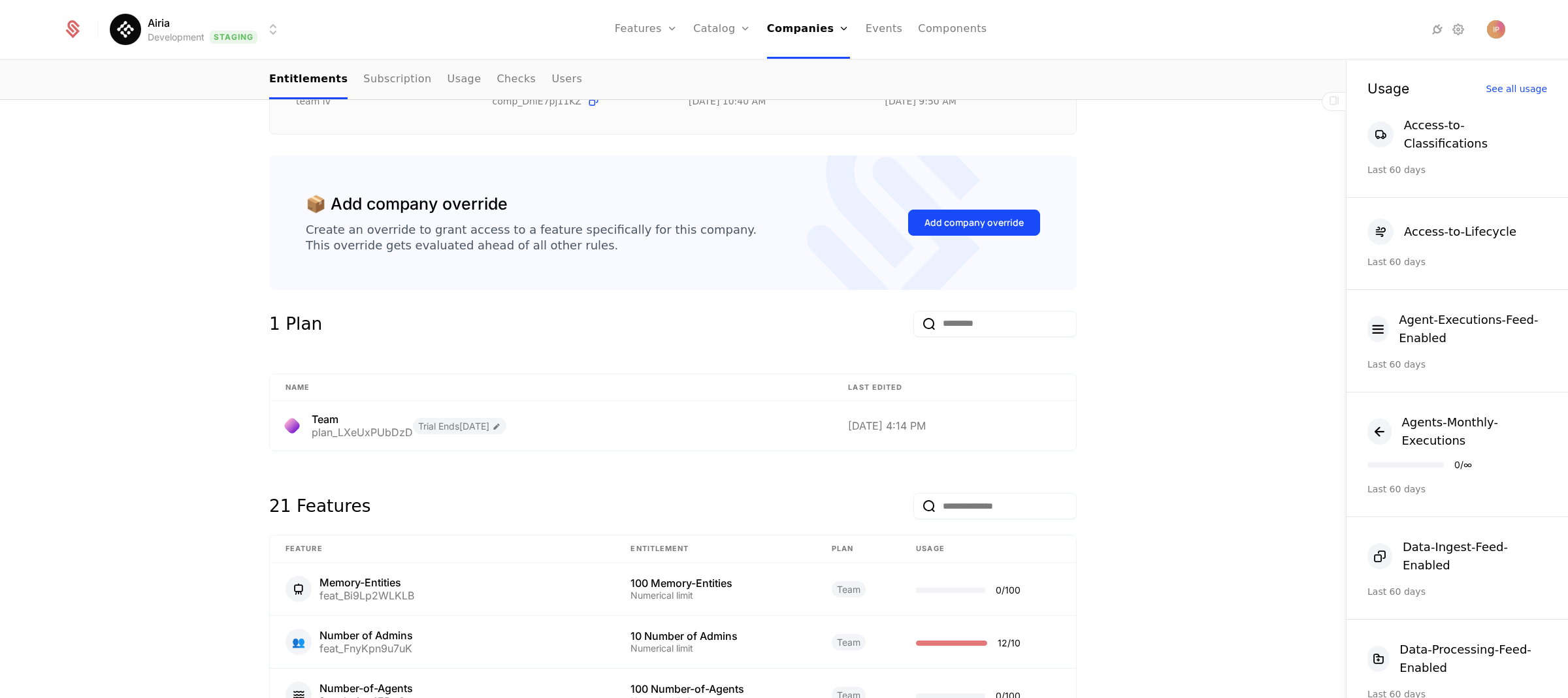
scroll to position [553, 0]
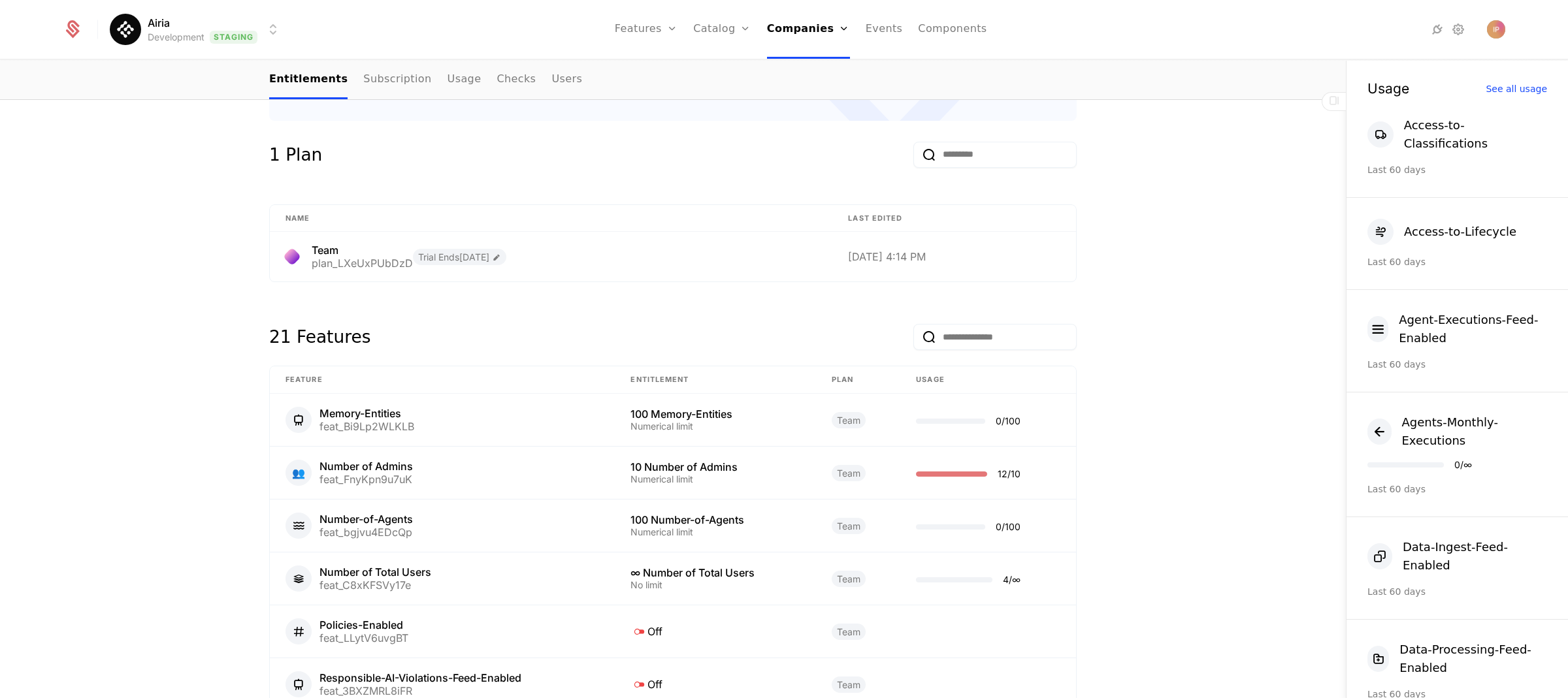
scroll to position [510, 0]
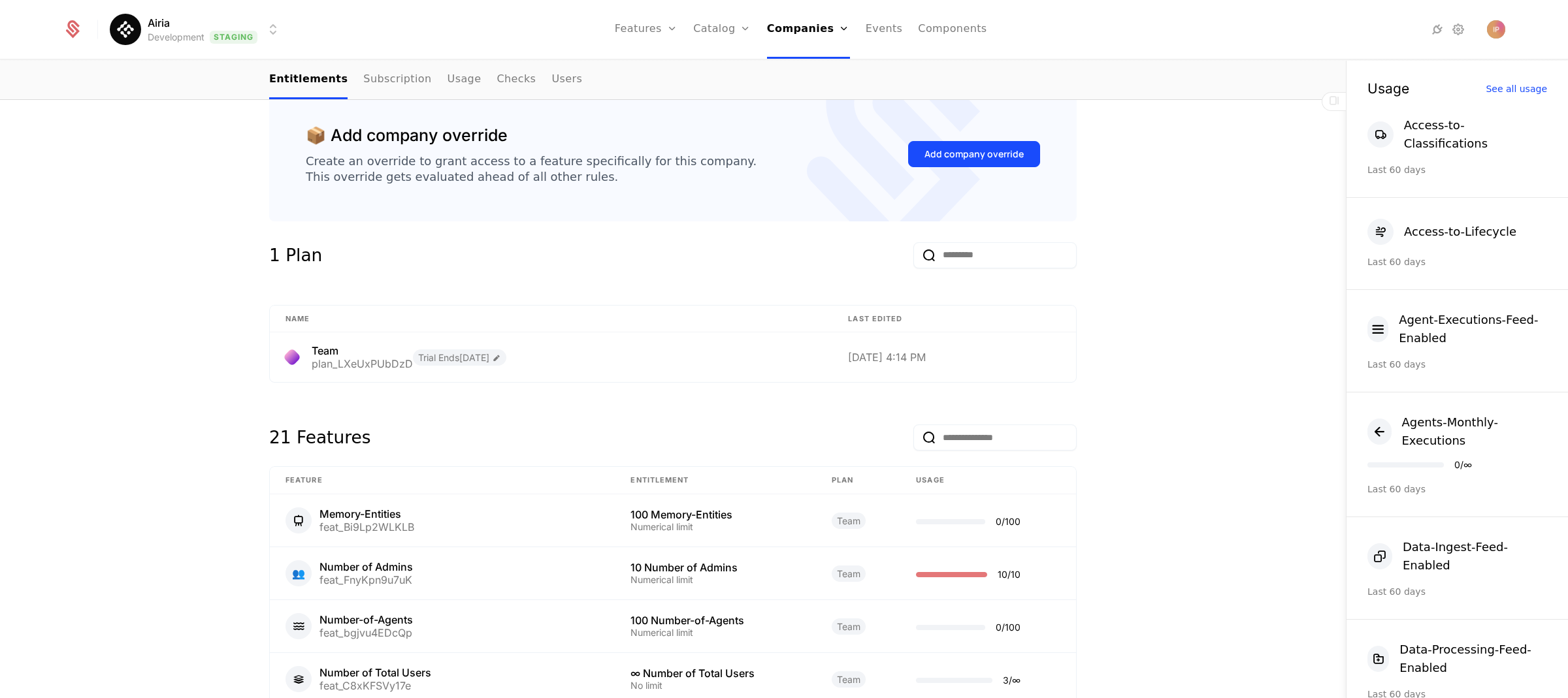
scroll to position [667, 0]
